Goal: Task Accomplishment & Management: Complete application form

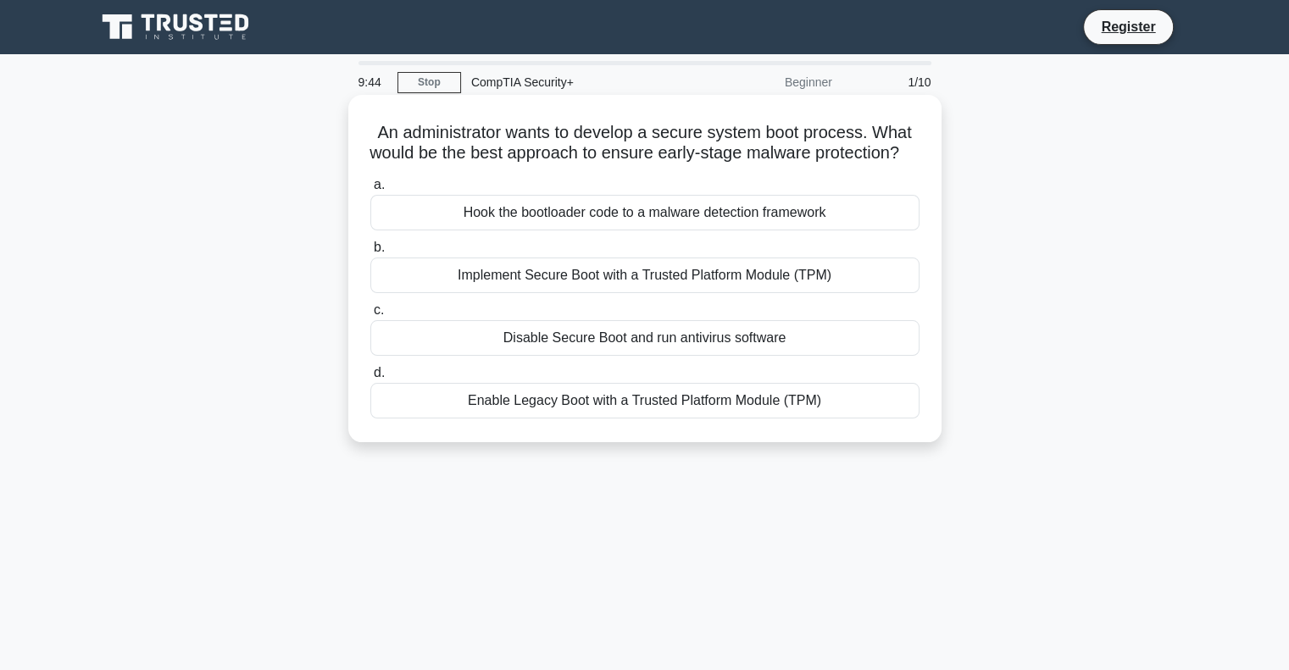
click at [664, 293] on div "Implement Secure Boot with a Trusted Platform Module (TPM)" at bounding box center [644, 276] width 549 height 36
click at [370, 253] on input "b. Implement Secure Boot with a Trusted Platform Module (TPM)" at bounding box center [370, 247] width 0 height 11
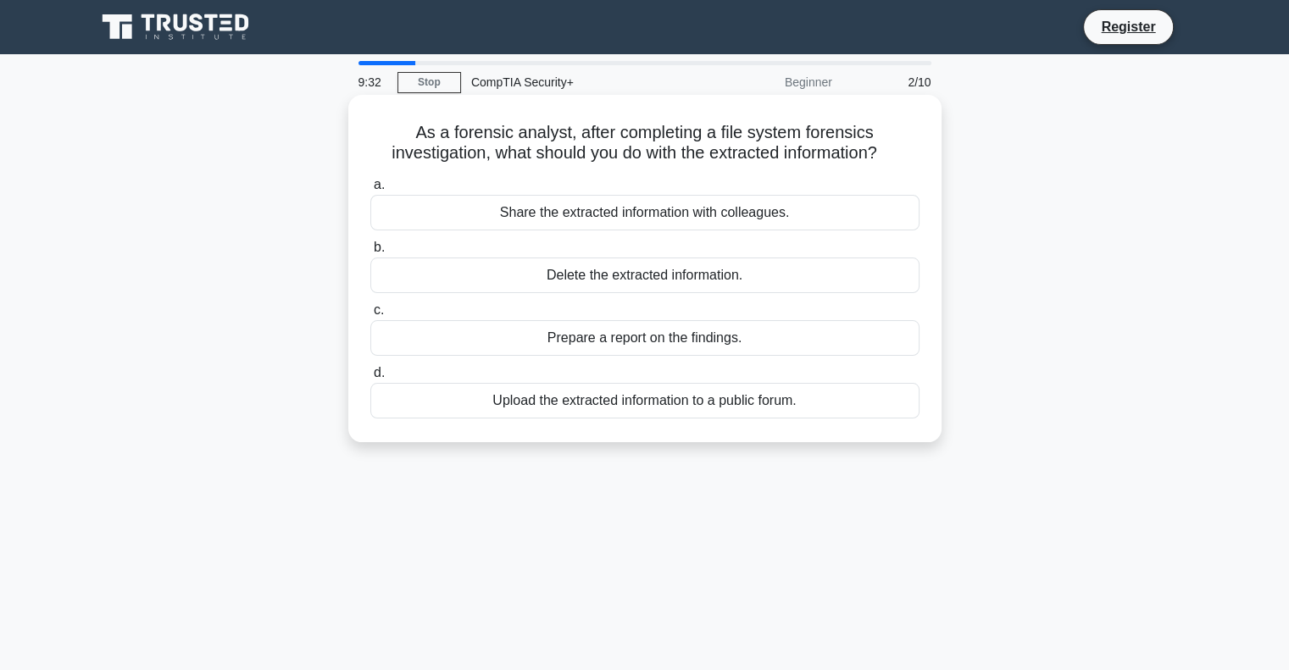
click at [663, 342] on div "Prepare a report on the findings." at bounding box center [644, 338] width 549 height 36
click at [370, 316] on input "c. Prepare a report on the findings." at bounding box center [370, 310] width 0 height 11
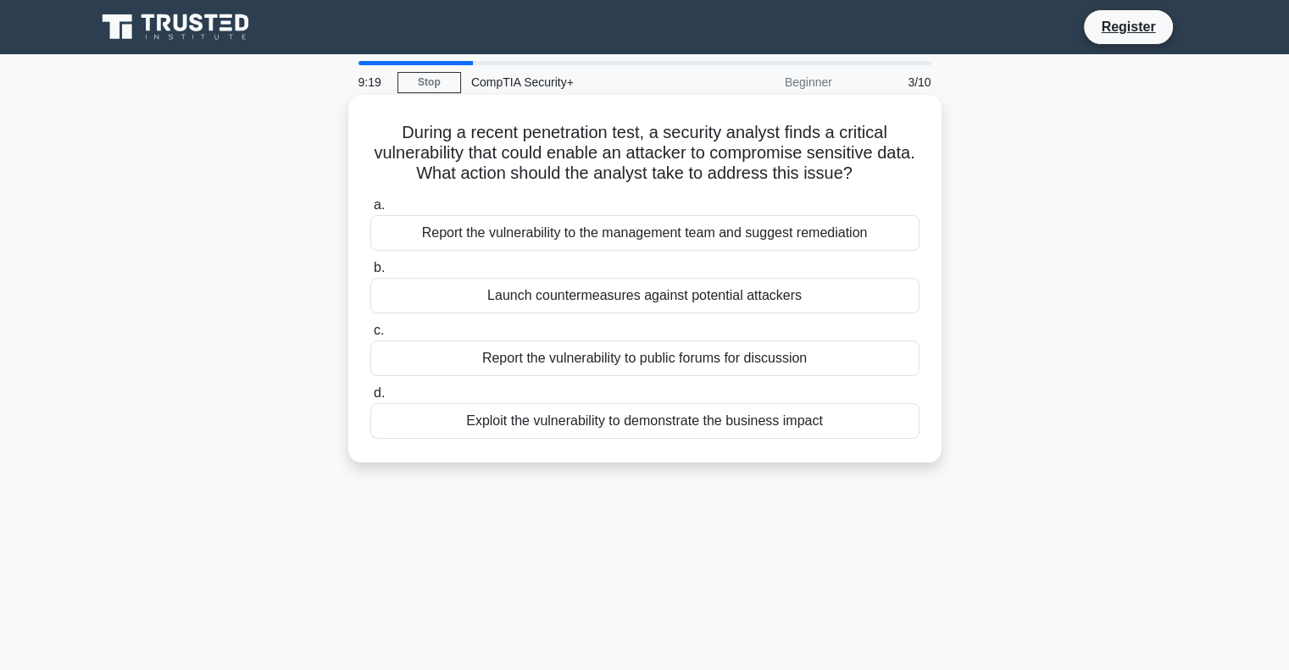
click at [640, 243] on div "Report the vulnerability to the management team and suggest remediation" at bounding box center [644, 233] width 549 height 36
click at [370, 211] on input "a. Report the vulnerability to the management team and suggest remediation" at bounding box center [370, 205] width 0 height 11
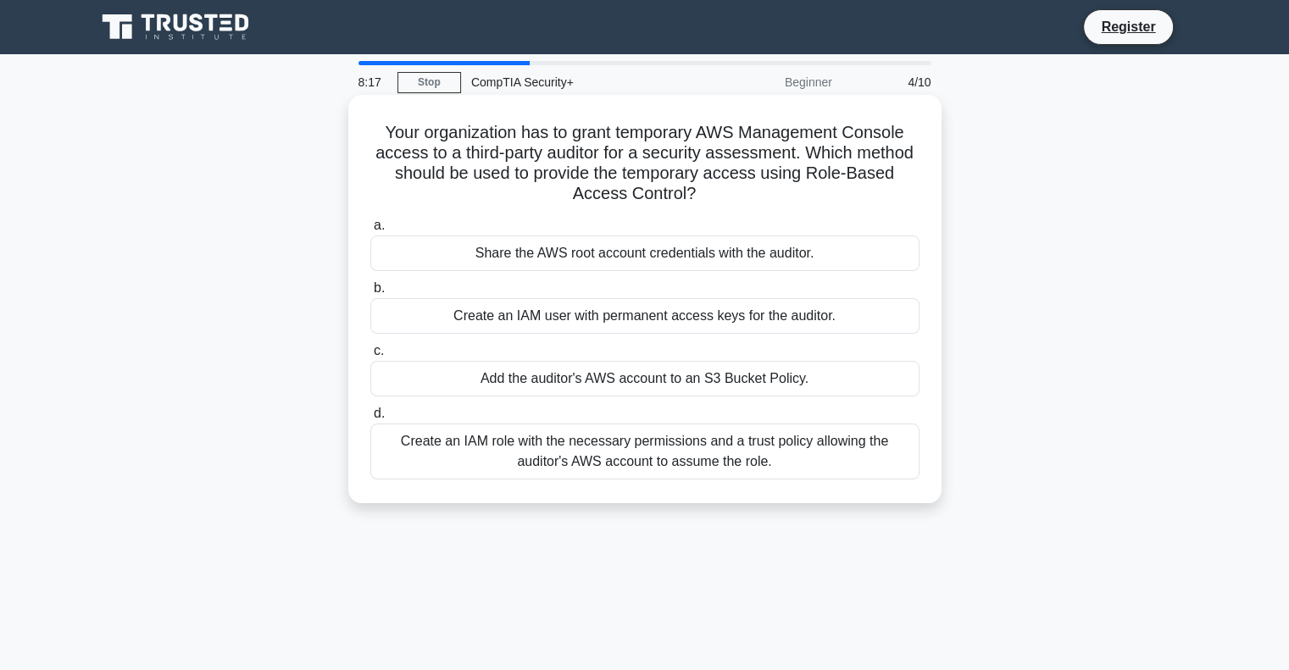
click at [531, 378] on div "Add the auditor's AWS account to an S3 Bucket Policy." at bounding box center [644, 379] width 549 height 36
click at [370, 357] on input "c. Add the auditor's AWS account to an S3 Bucket Policy." at bounding box center [370, 351] width 0 height 11
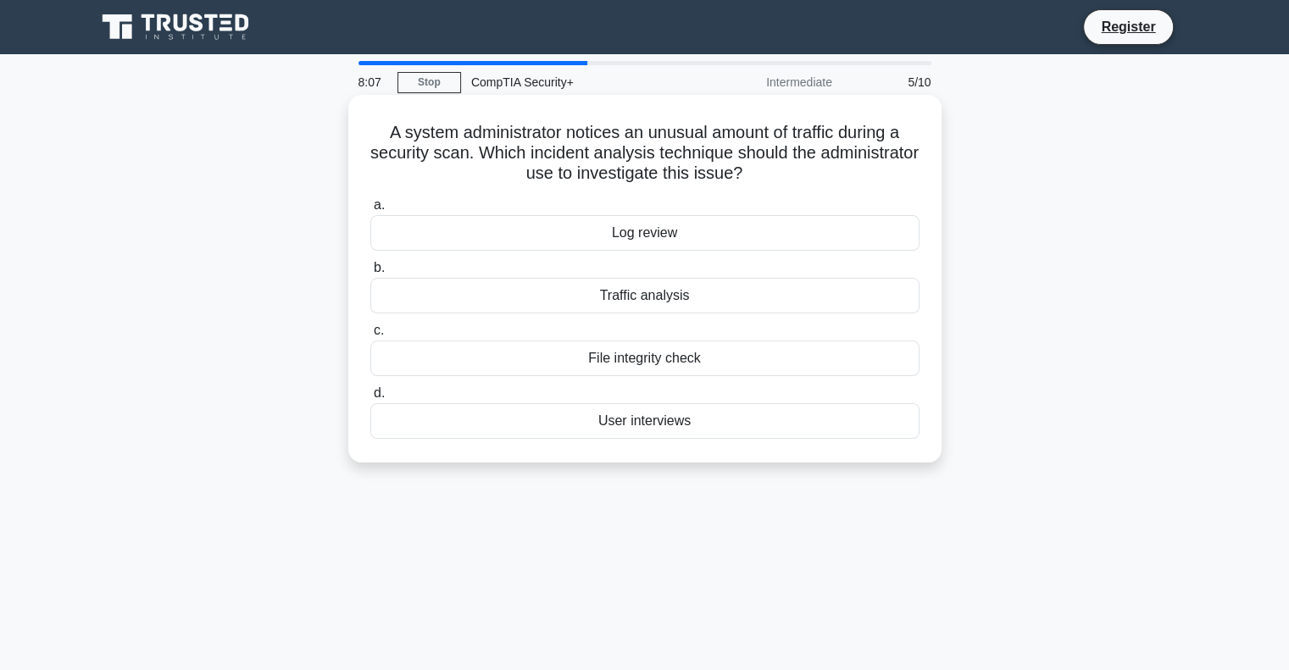
click at [623, 294] on div "Traffic analysis" at bounding box center [644, 296] width 549 height 36
click at [370, 274] on input "b. Traffic analysis" at bounding box center [370, 268] width 0 height 11
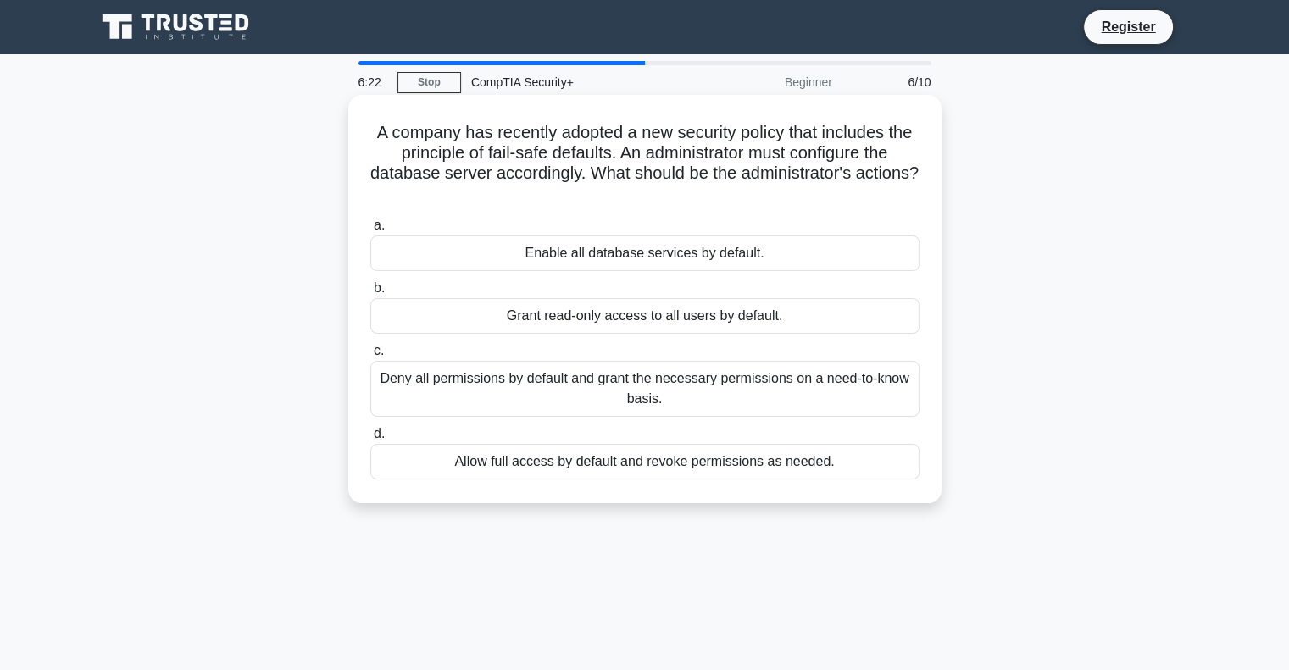
click at [652, 321] on div "Grant read-only access to all users by default." at bounding box center [644, 316] width 549 height 36
click at [370, 294] on input "b. Grant read-only access to all users by default." at bounding box center [370, 288] width 0 height 11
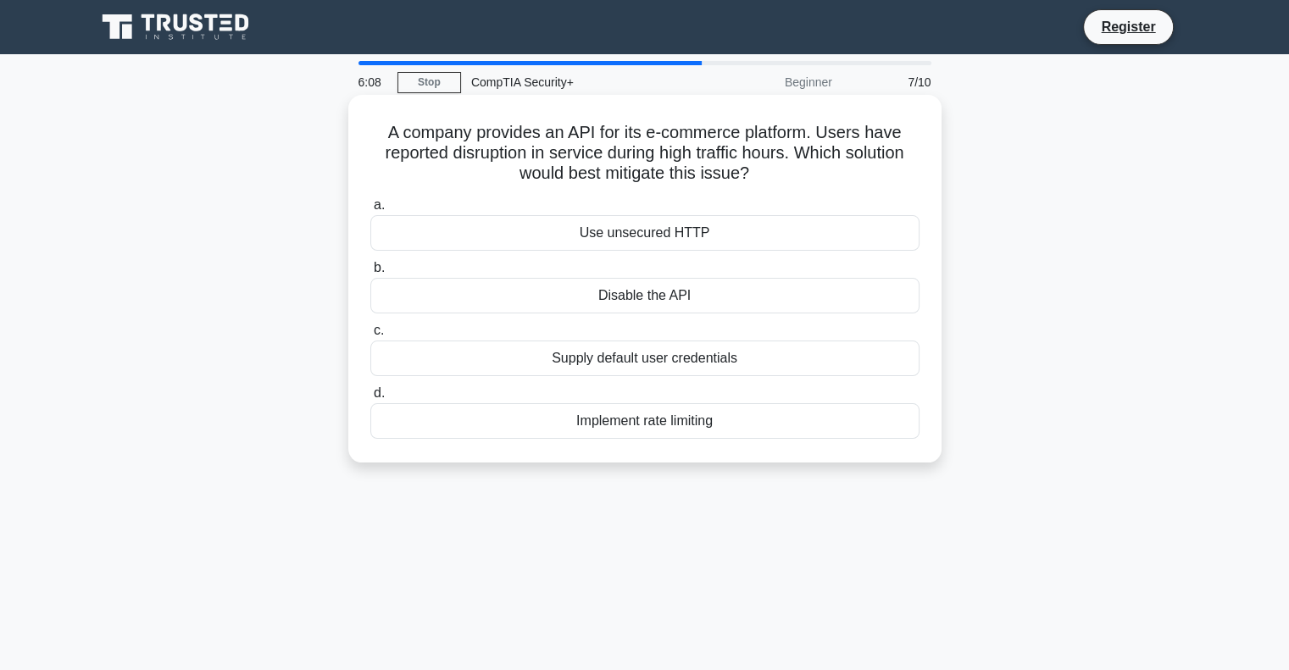
click at [594, 417] on div "Implement rate limiting" at bounding box center [644, 421] width 549 height 36
click at [370, 399] on input "d. Implement rate limiting" at bounding box center [370, 393] width 0 height 11
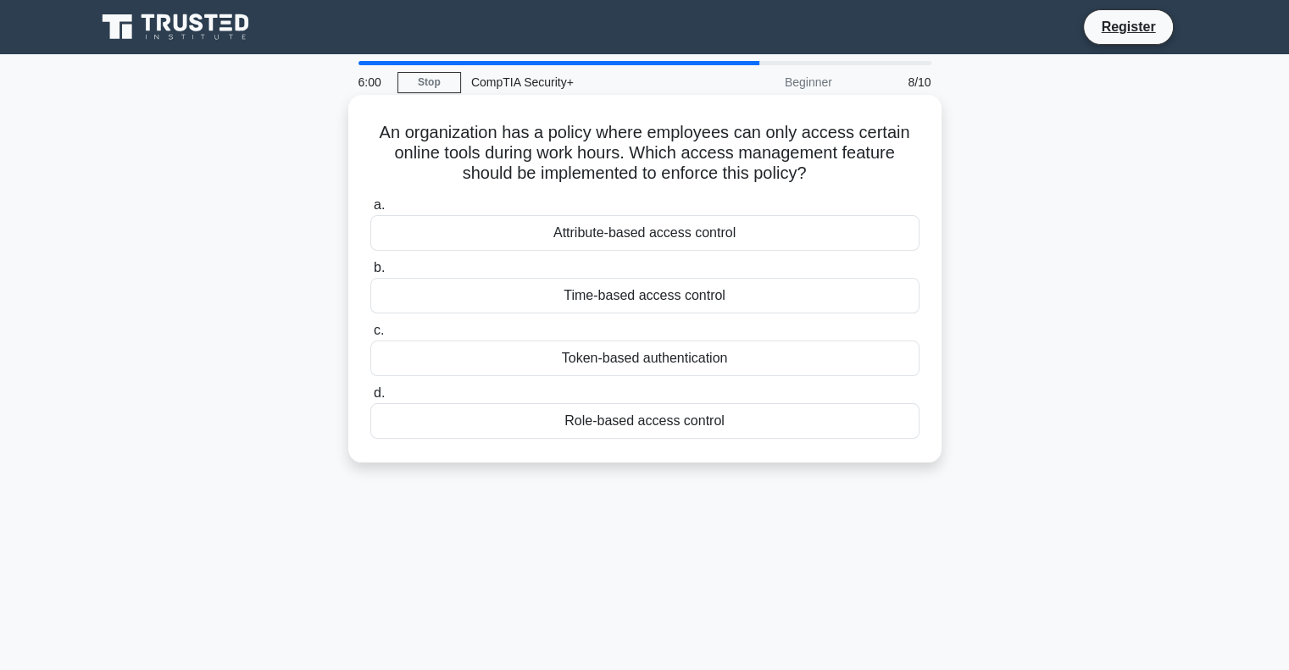
click at [625, 292] on div "Time-based access control" at bounding box center [644, 296] width 549 height 36
click at [370, 274] on input "b. Time-based access control" at bounding box center [370, 268] width 0 height 11
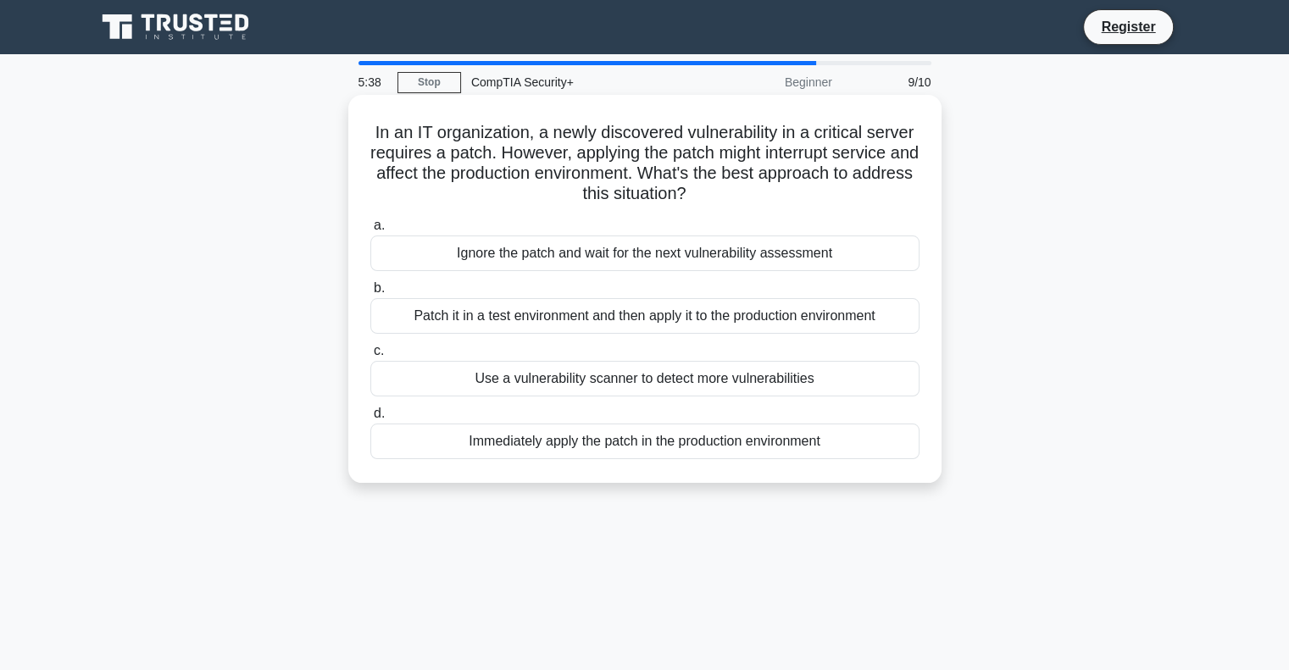
click at [550, 318] on div "Patch it in a test environment and then apply it to the production environment" at bounding box center [644, 316] width 549 height 36
click at [370, 294] on input "b. Patch it in a test environment and then apply it to the production environme…" at bounding box center [370, 288] width 0 height 11
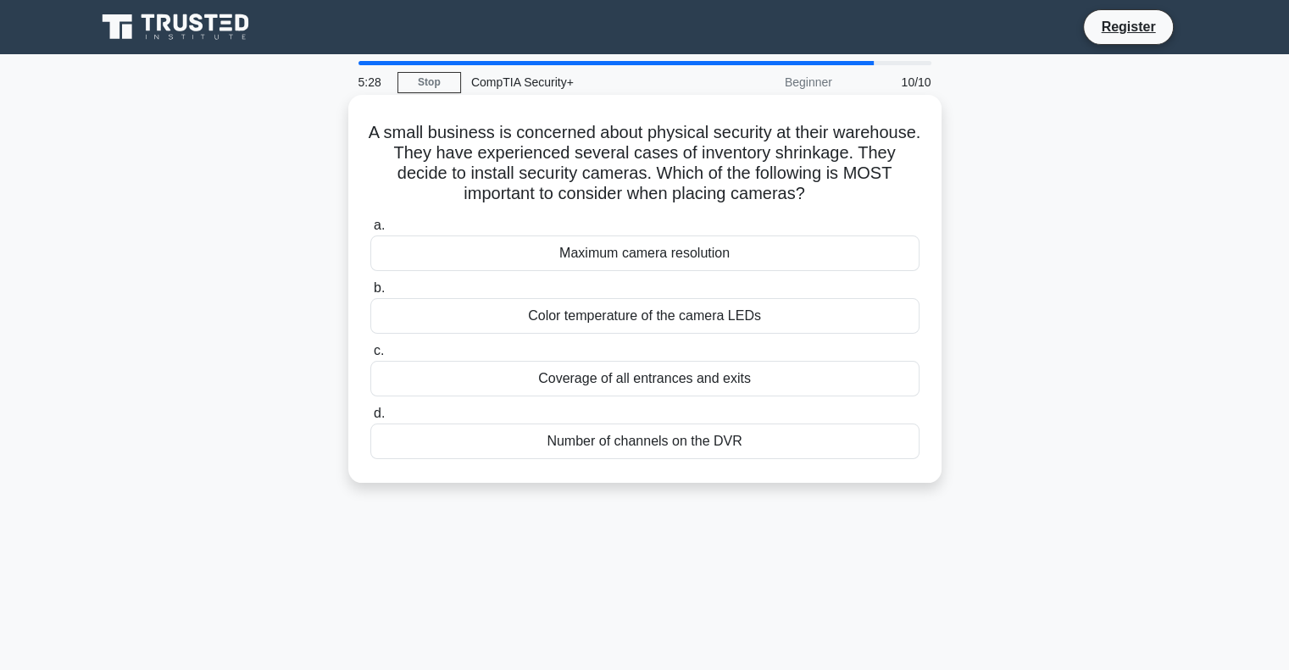
click at [641, 375] on div "Coverage of all entrances and exits" at bounding box center [644, 379] width 549 height 36
click at [370, 357] on input "c. Coverage of all entrances and exits" at bounding box center [370, 351] width 0 height 11
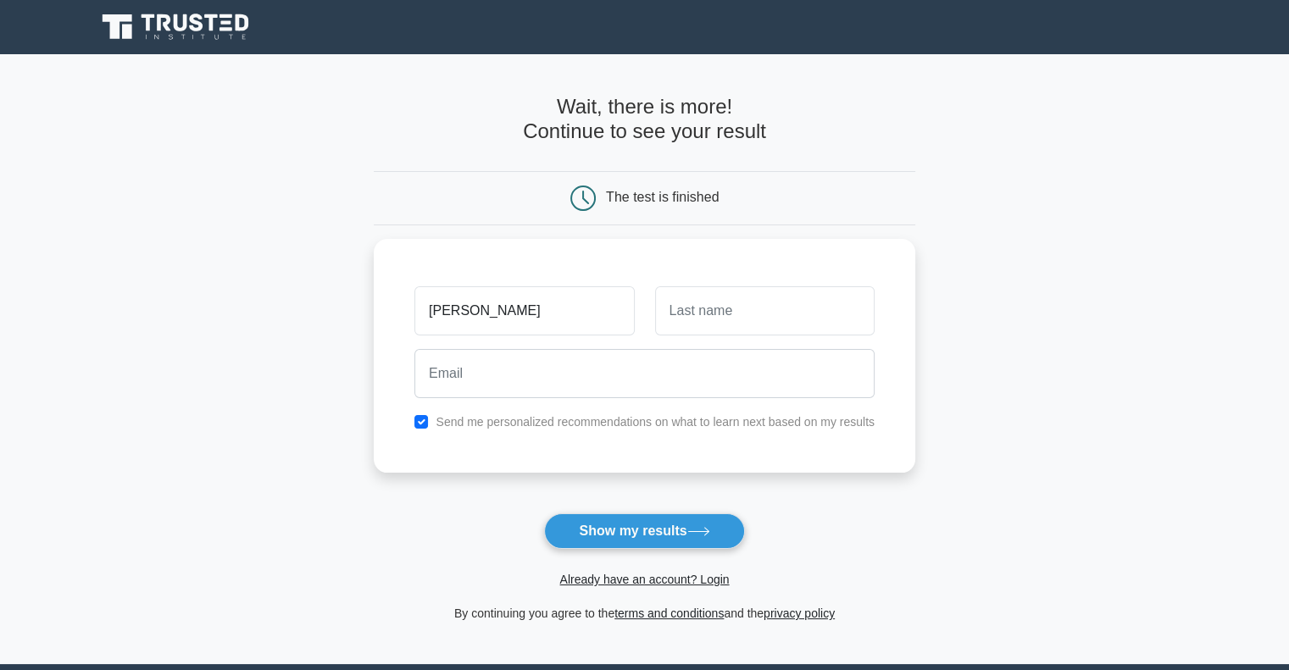
type input "[PERSON_NAME]"
type input "b"
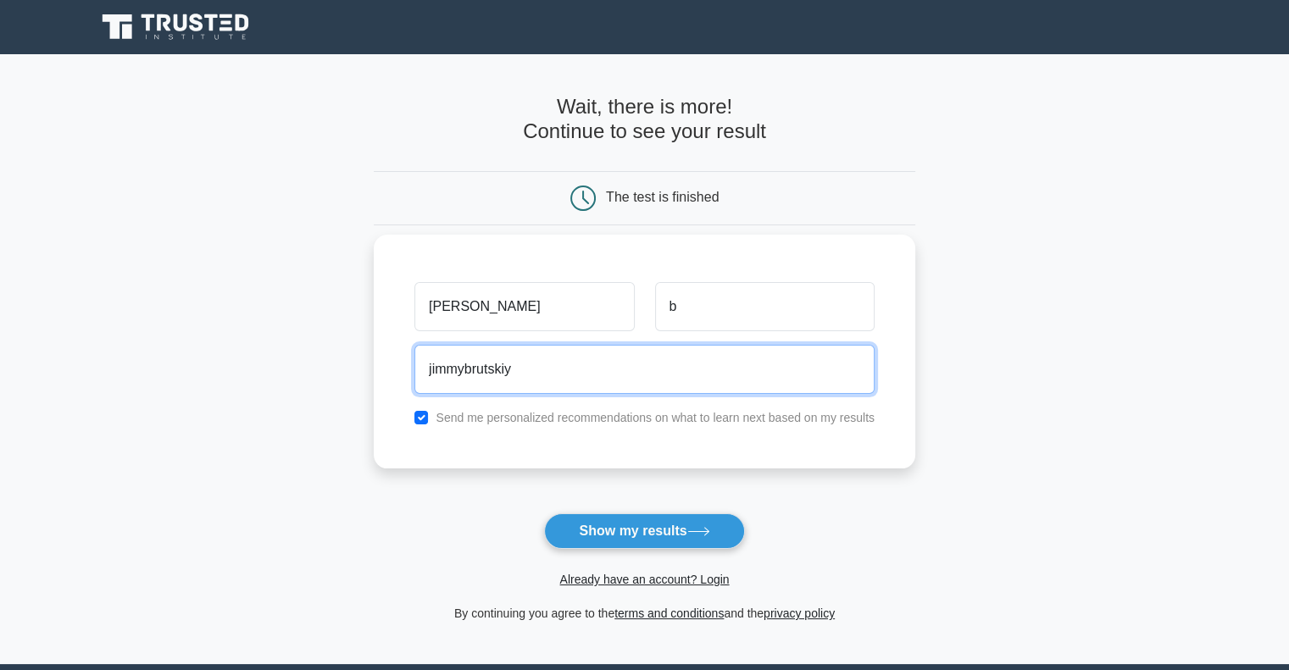
type input "[EMAIL_ADDRESS][DOMAIN_NAME]"
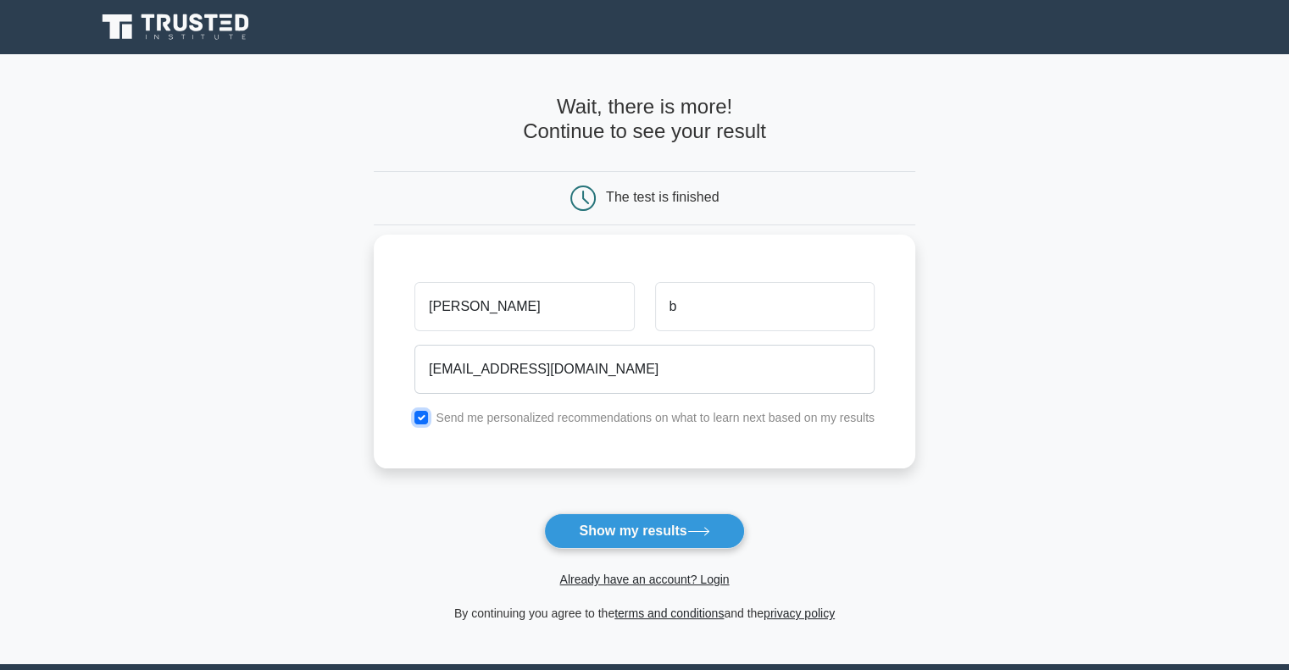
click at [424, 417] on input "checkbox" at bounding box center [421, 418] width 14 height 14
checkbox input "false"
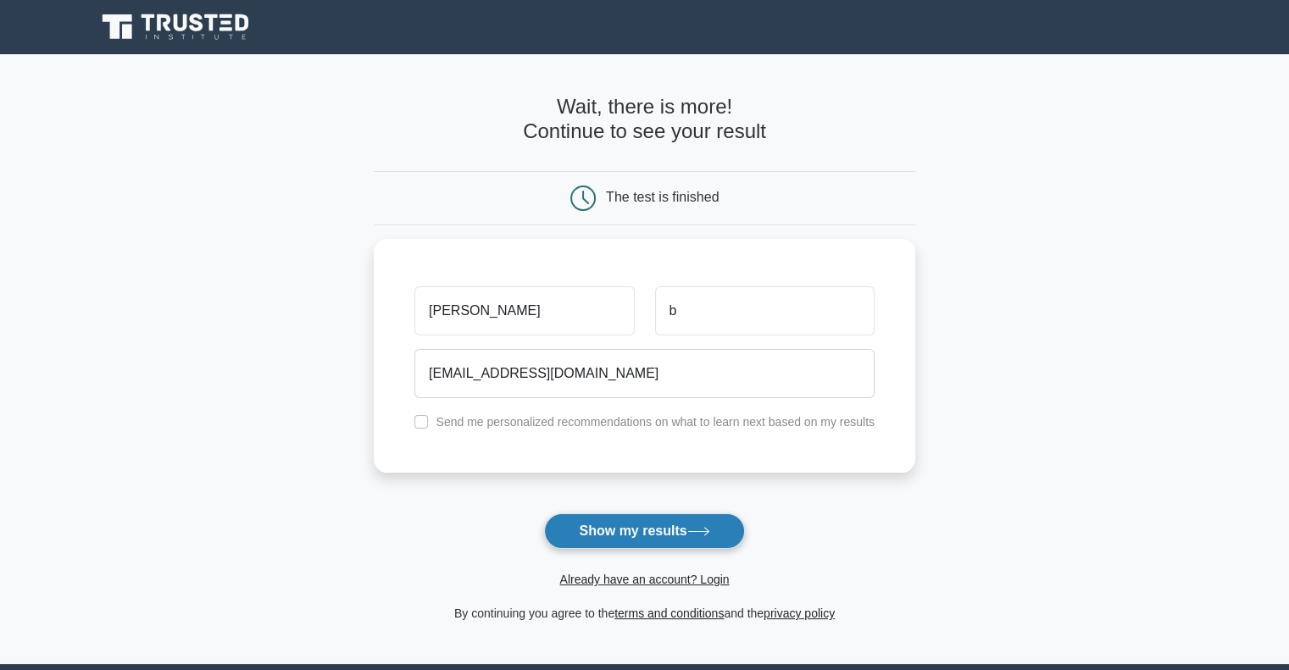
click at [626, 527] on button "Show my results" at bounding box center [644, 532] width 200 height 36
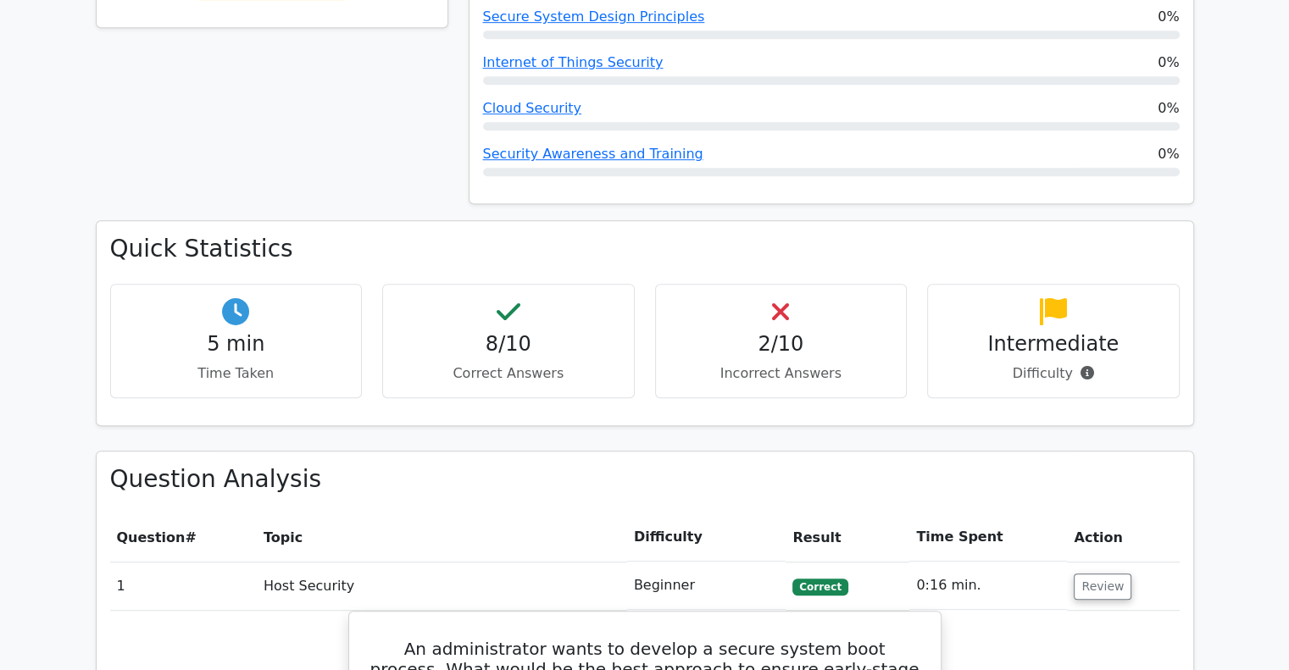
scroll to position [919, 0]
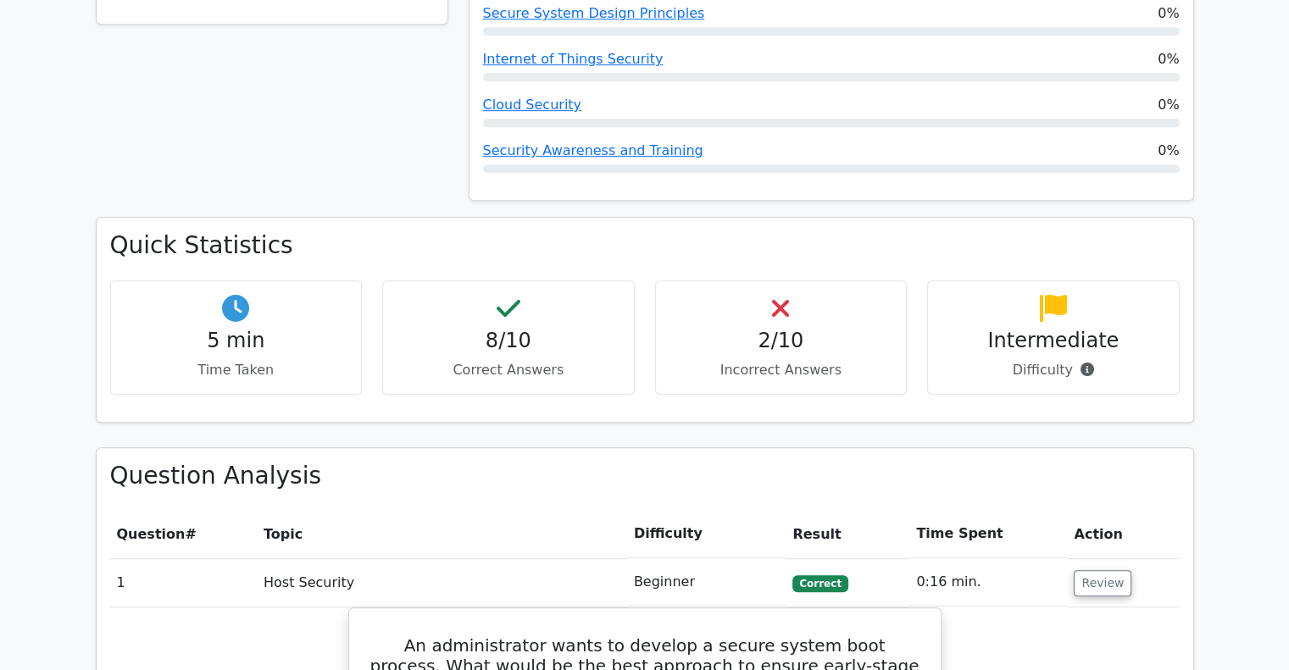
click at [779, 329] on h4 "2/10" at bounding box center [782, 341] width 224 height 25
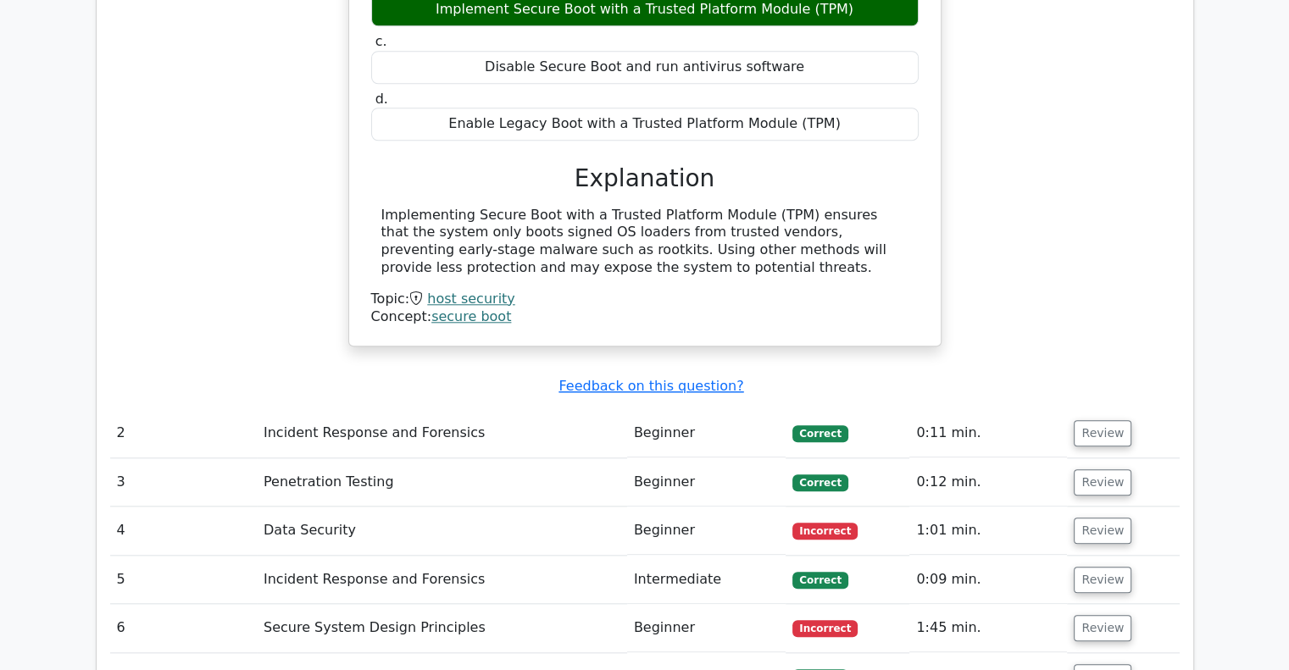
scroll to position [1749, 0]
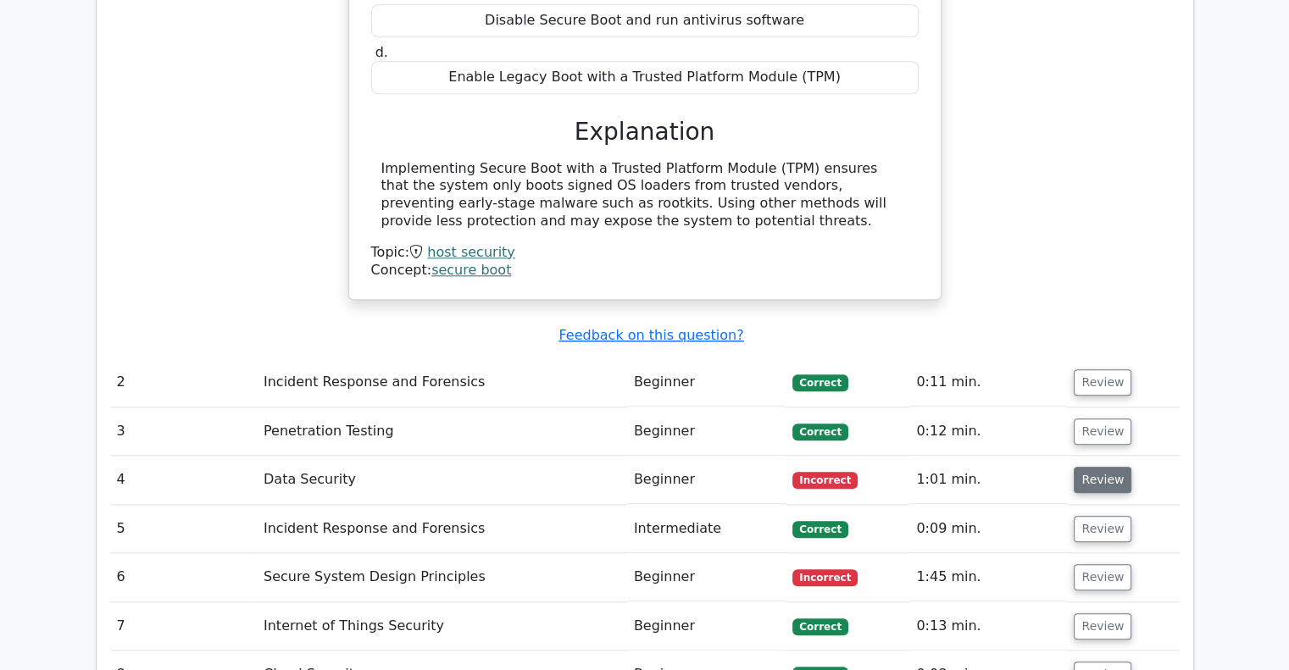
click at [1081, 467] on button "Review" at bounding box center [1103, 480] width 58 height 26
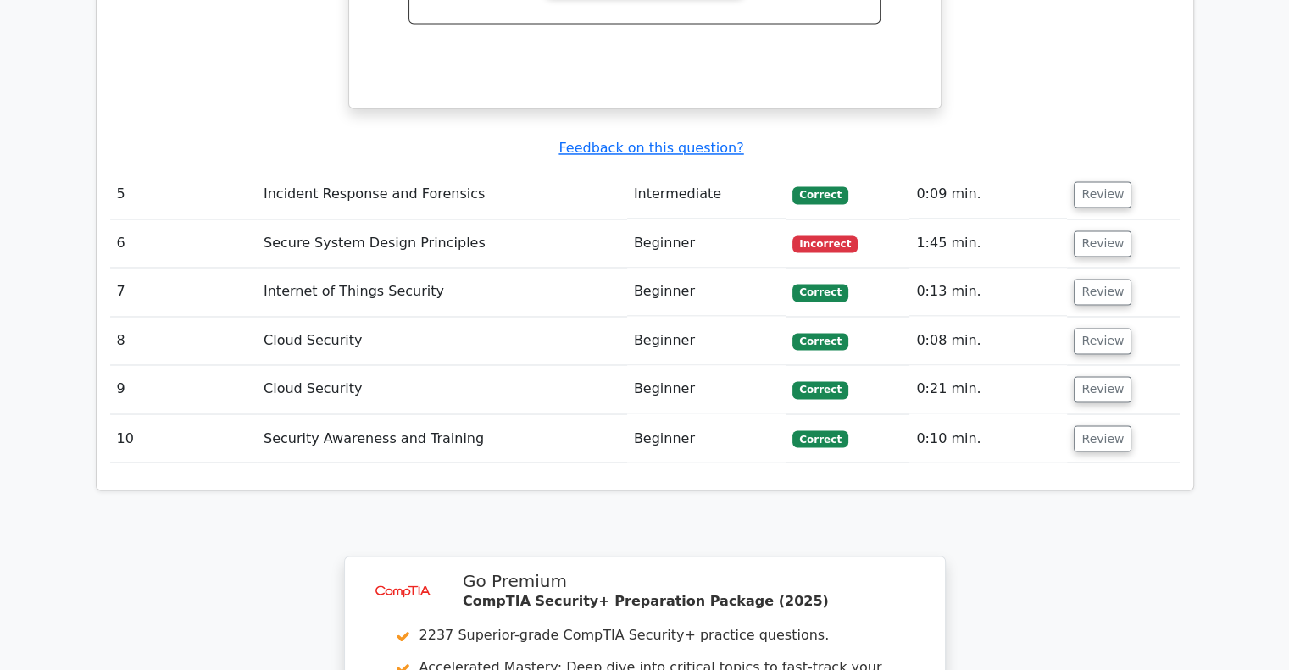
scroll to position [2885, 0]
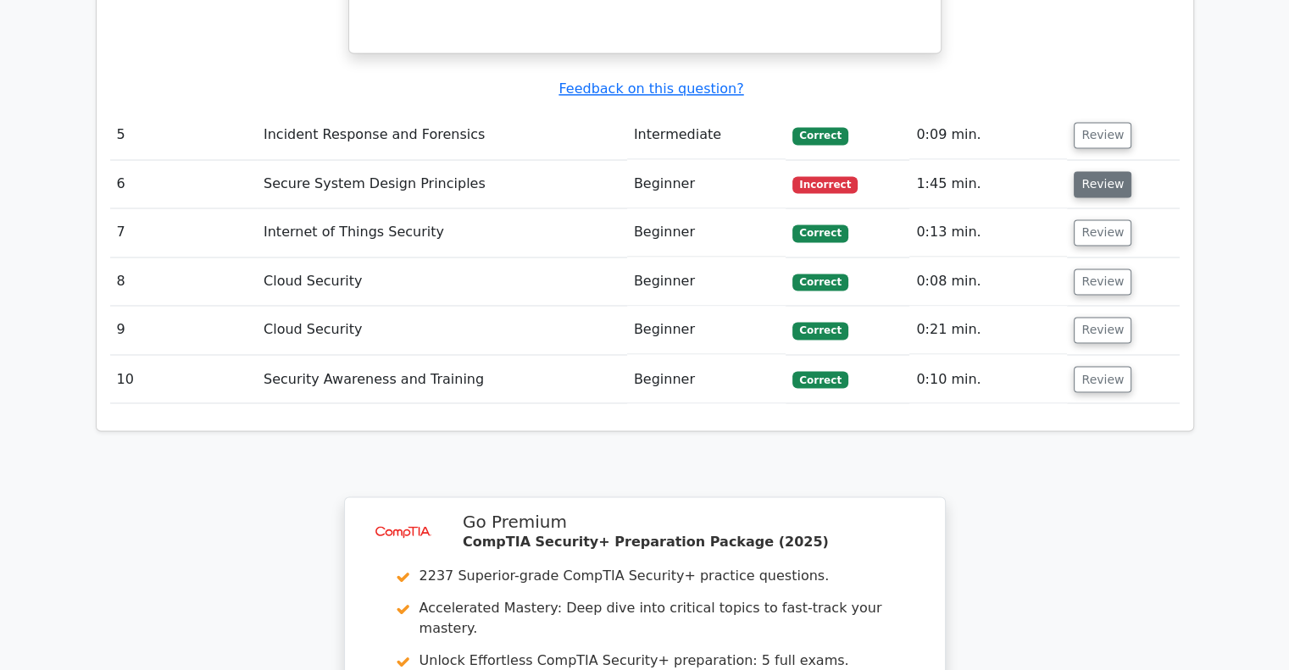
click at [1078, 171] on button "Review" at bounding box center [1103, 184] width 58 height 26
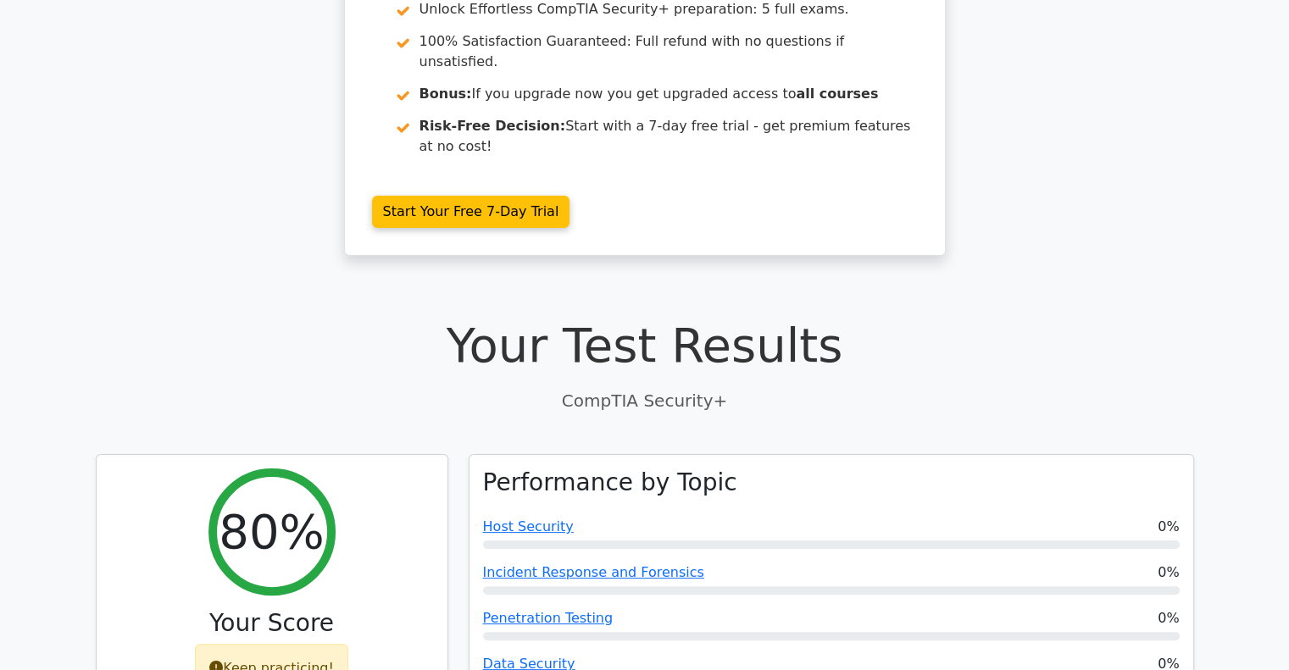
scroll to position [0, 0]
